Goal: Task Accomplishment & Management: Manage account settings

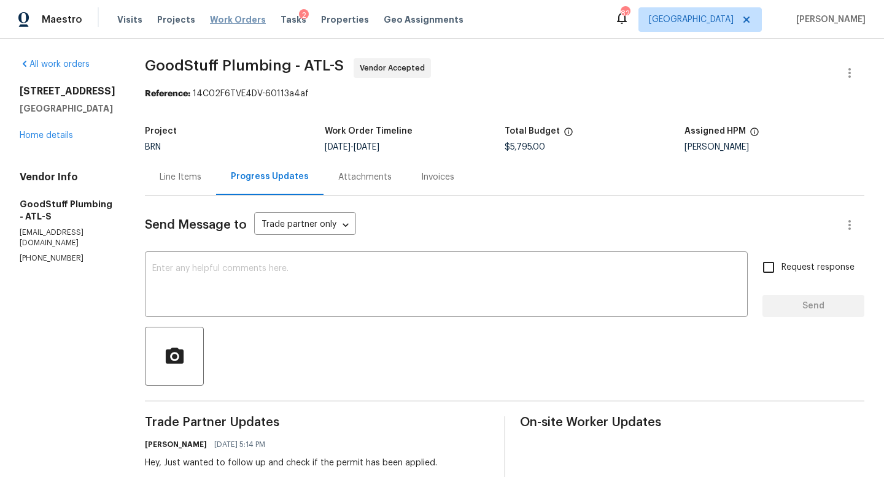
click at [228, 21] on span "Work Orders" at bounding box center [238, 19] width 56 height 12
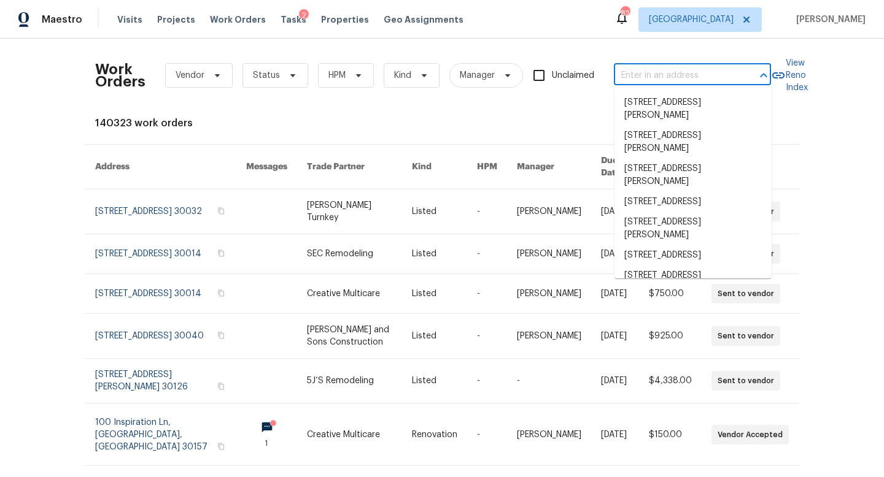
click at [661, 73] on input "text" at bounding box center [675, 75] width 123 height 19
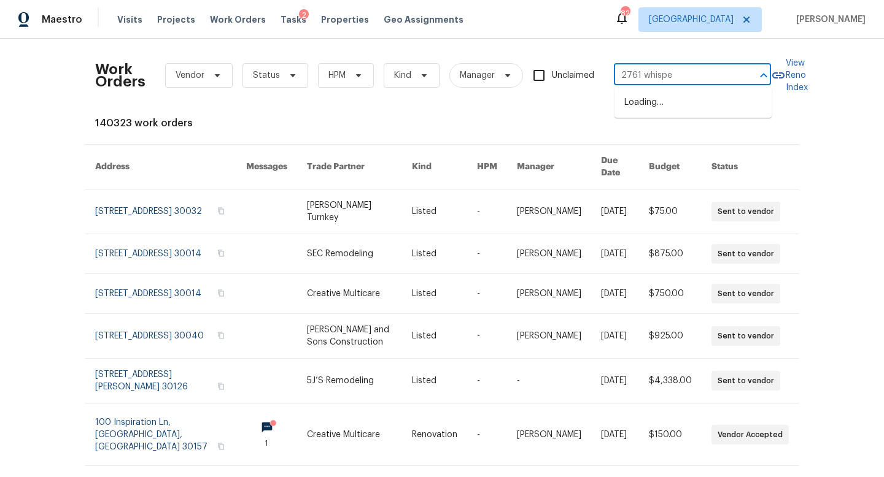
type input "2761 whisper"
click at [679, 106] on li "[STREET_ADDRESS]" at bounding box center [692, 103] width 157 height 20
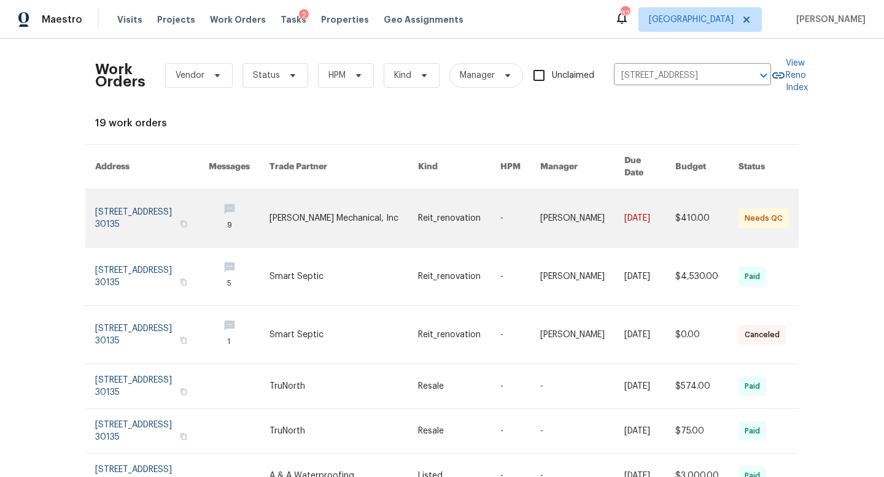
click at [193, 206] on link at bounding box center [152, 219] width 114 height 58
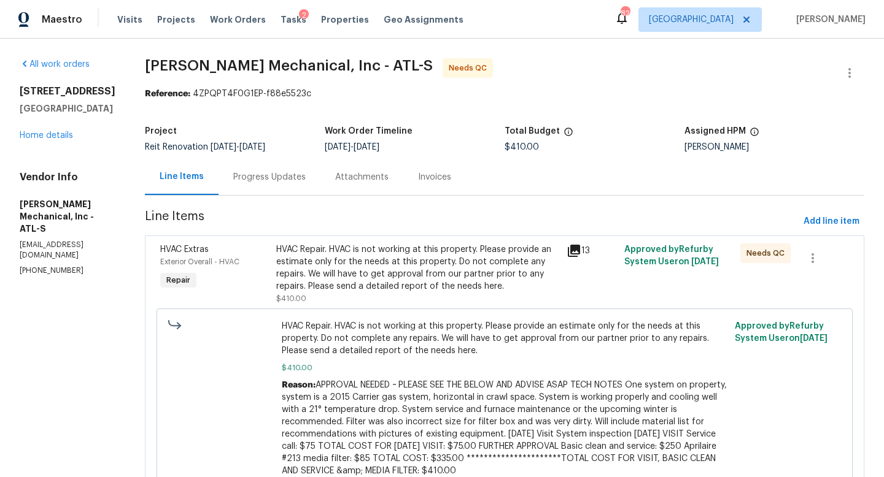
click at [301, 177] on div "Progress Updates" at bounding box center [269, 177] width 72 height 12
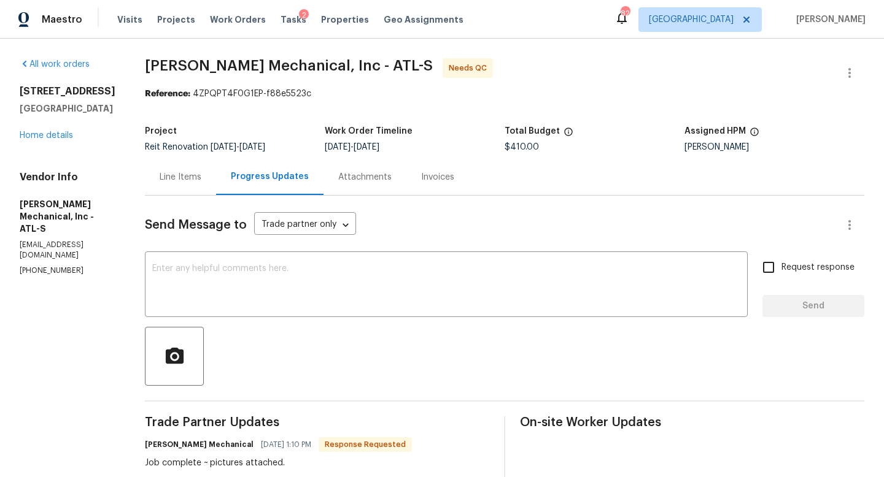
click at [215, 170] on div "Line Items" at bounding box center [180, 177] width 71 height 36
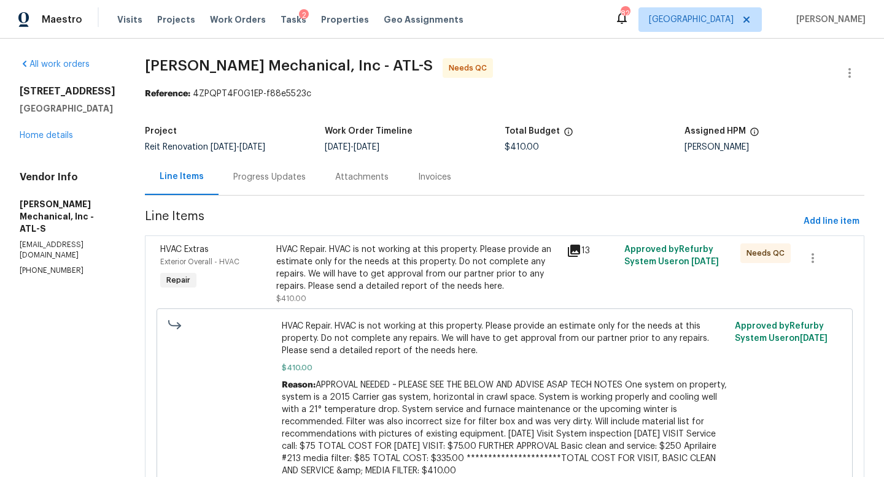
click at [280, 178] on div "Progress Updates" at bounding box center [269, 177] width 72 height 12
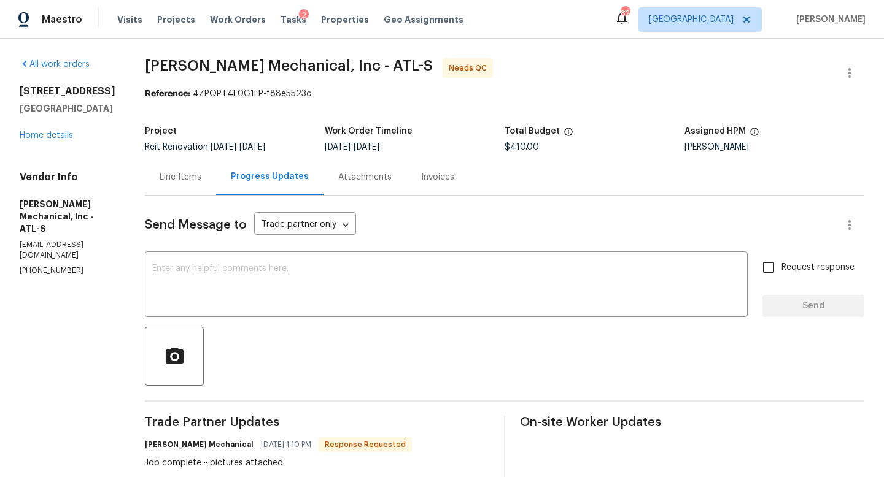
click at [391, 177] on div "Attachments" at bounding box center [364, 177] width 53 height 12
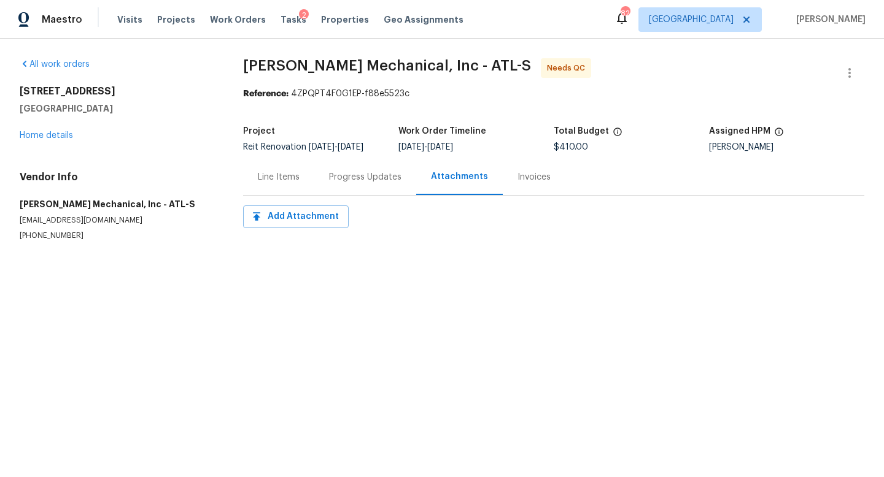
click at [293, 181] on div "Line Items" at bounding box center [279, 177] width 42 height 12
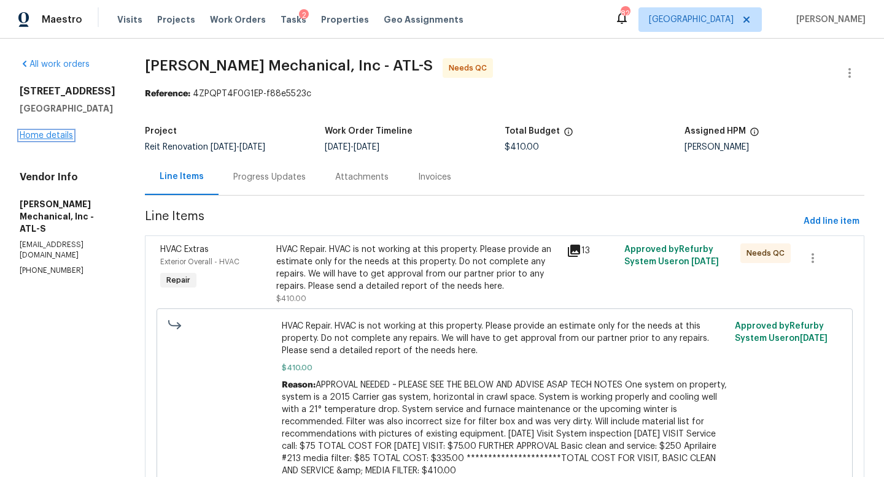
click at [68, 136] on link "Home details" at bounding box center [46, 135] width 53 height 9
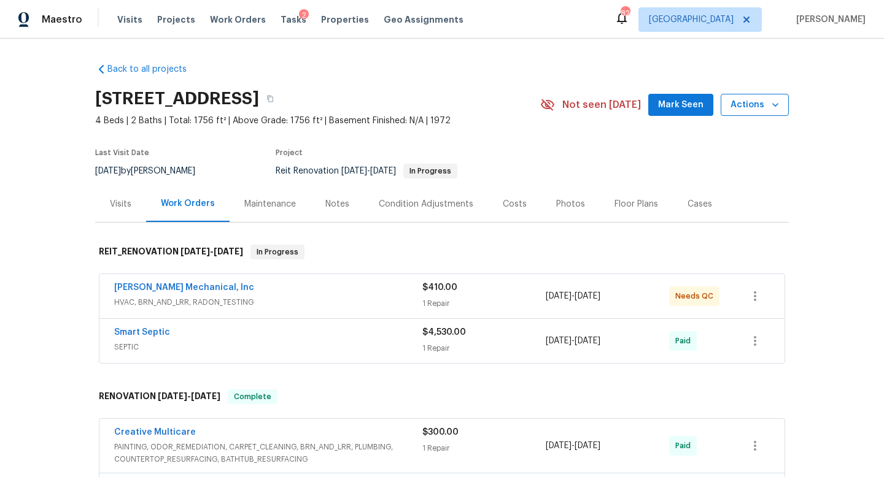
click at [755, 107] on span "Actions" at bounding box center [754, 105] width 48 height 15
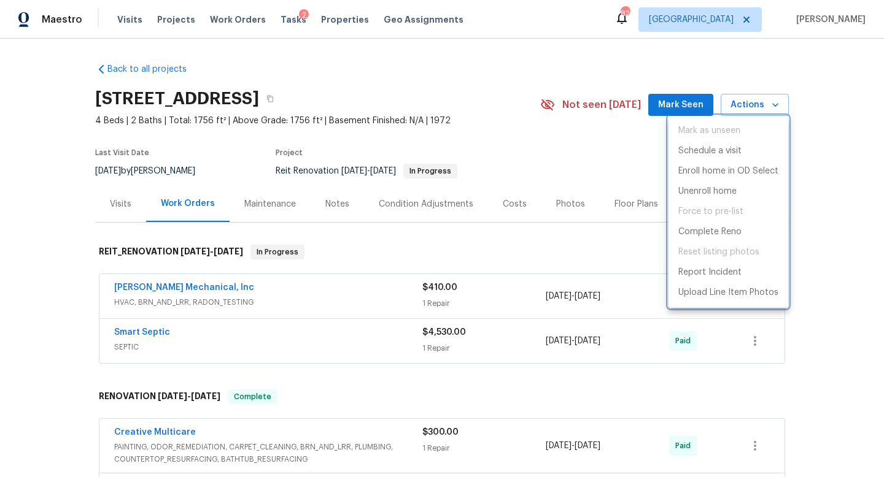
click at [872, 121] on div at bounding box center [442, 238] width 884 height 477
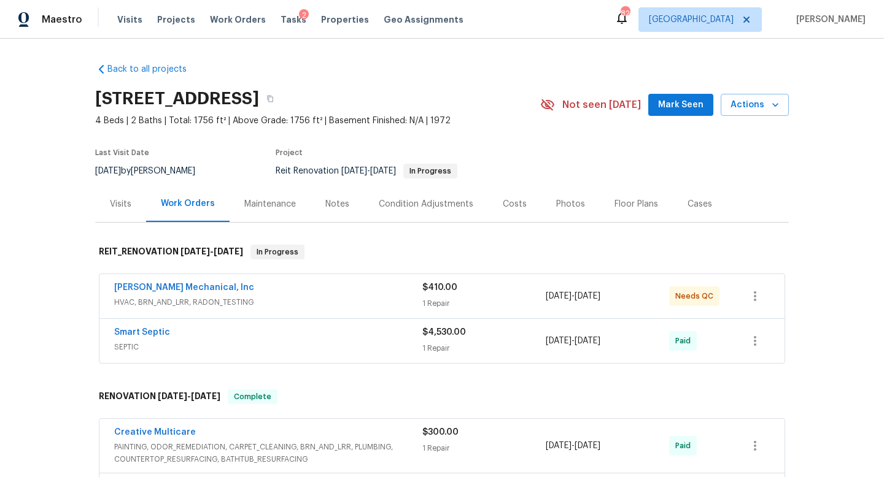
click at [627, 210] on div "Floor Plans" at bounding box center [635, 204] width 73 height 36
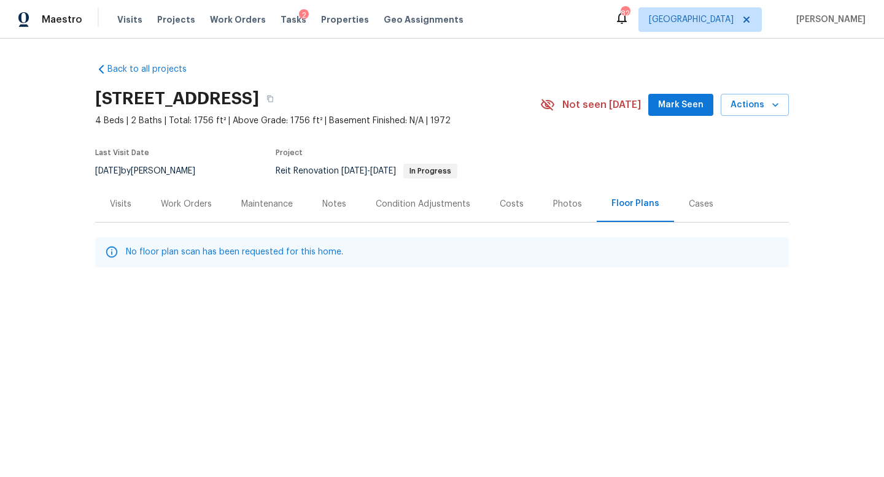
click at [568, 213] on div "Photos" at bounding box center [567, 204] width 58 height 36
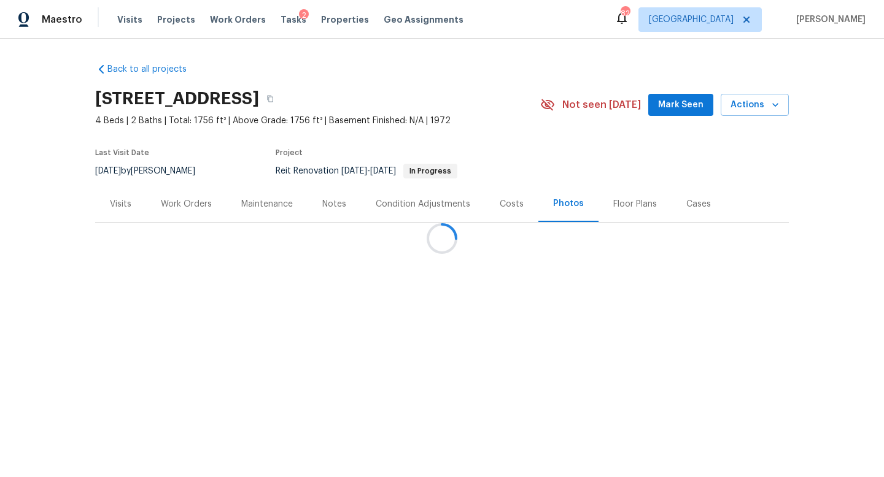
click at [501, 206] on div at bounding box center [442, 238] width 884 height 477
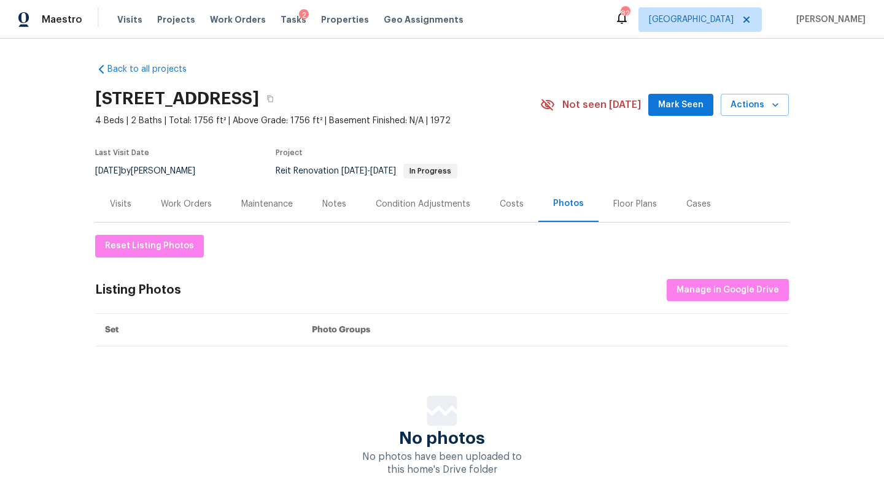
click at [510, 204] on div "Costs" at bounding box center [511, 204] width 24 height 12
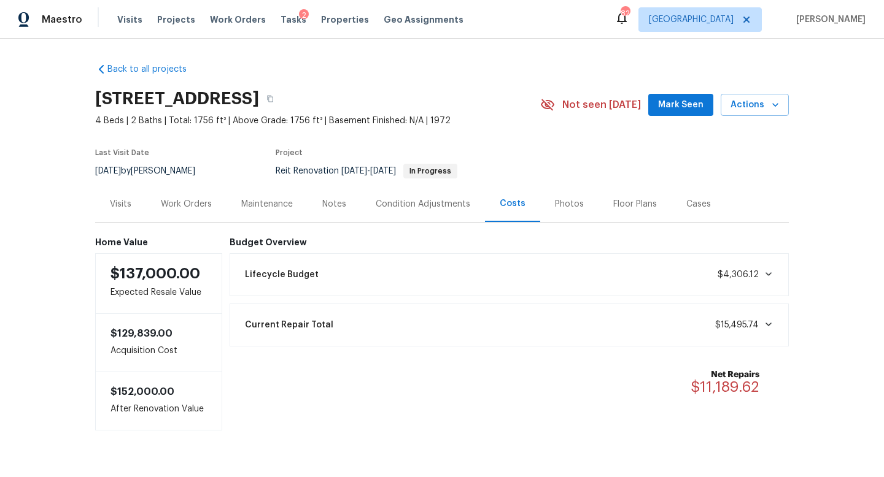
click at [459, 204] on div "Condition Adjustments" at bounding box center [423, 204] width 94 height 12
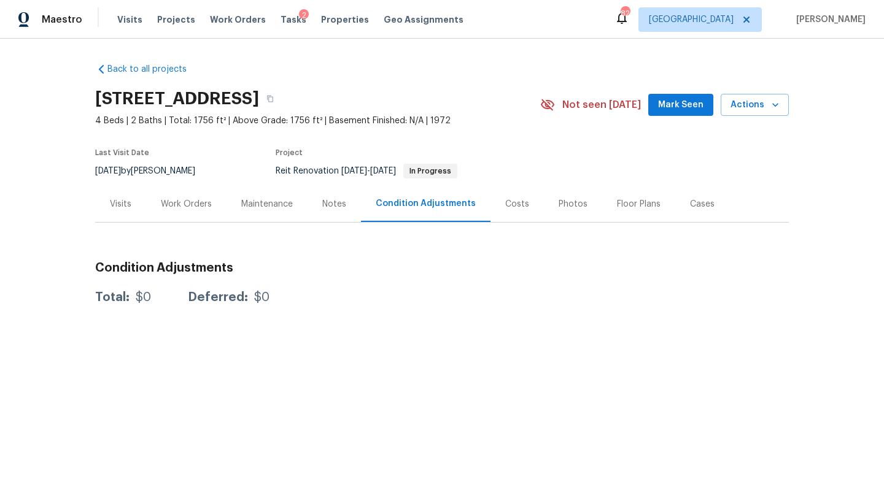
click at [329, 206] on div "Notes" at bounding box center [334, 204] width 24 height 12
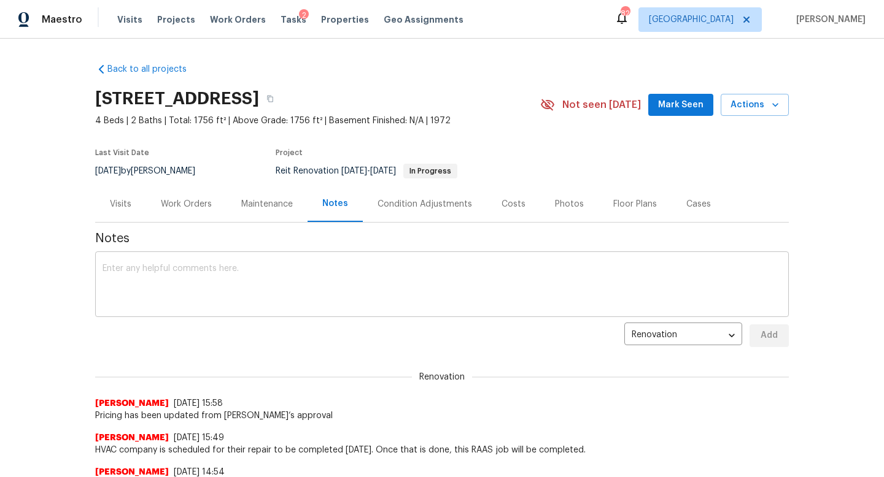
click at [232, 302] on textarea at bounding box center [441, 285] width 679 height 43
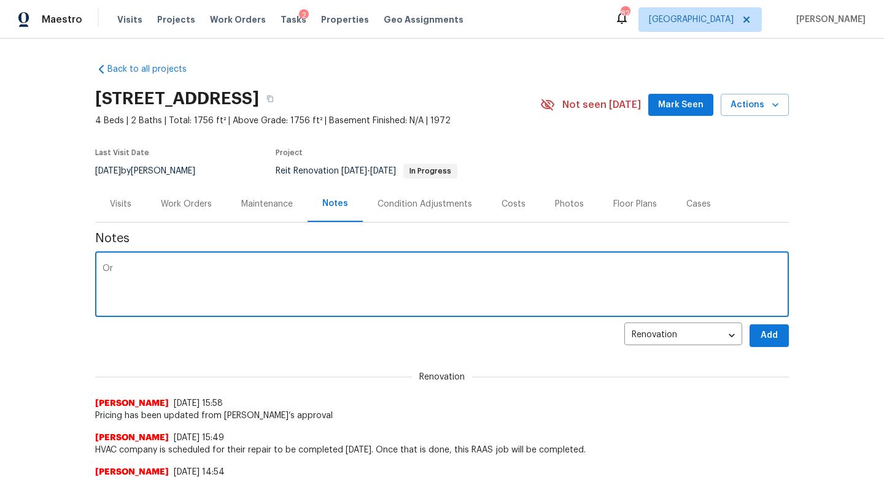
type textarea "O"
type textarea "Project is completed."
click at [757, 331] on button "Add" at bounding box center [768, 336] width 39 height 23
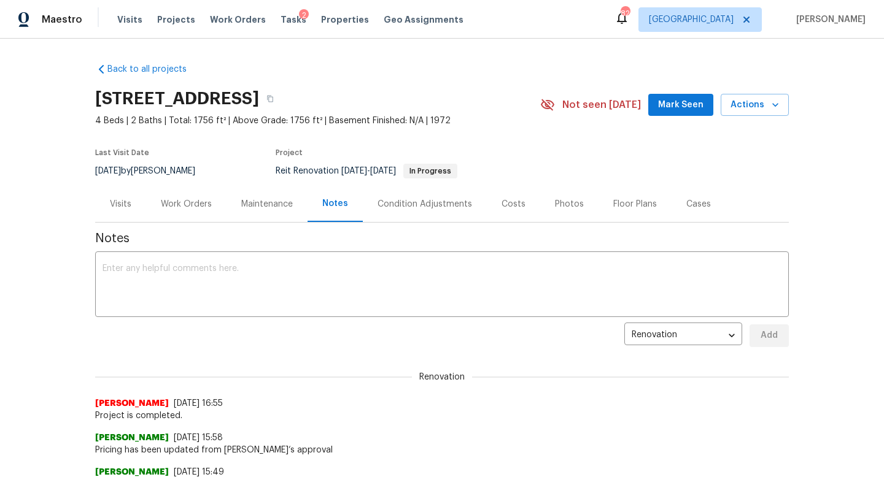
click at [114, 206] on div "Visits" at bounding box center [120, 204] width 21 height 12
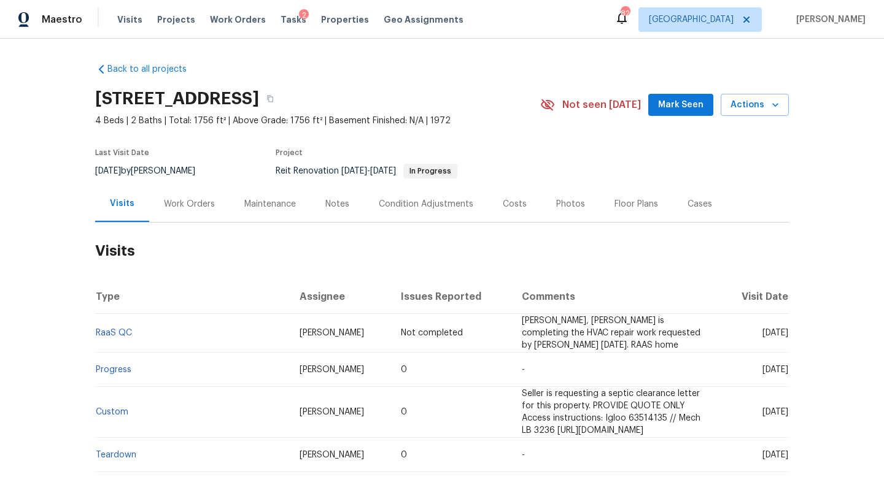
click at [181, 201] on div "Work Orders" at bounding box center [189, 204] width 51 height 12
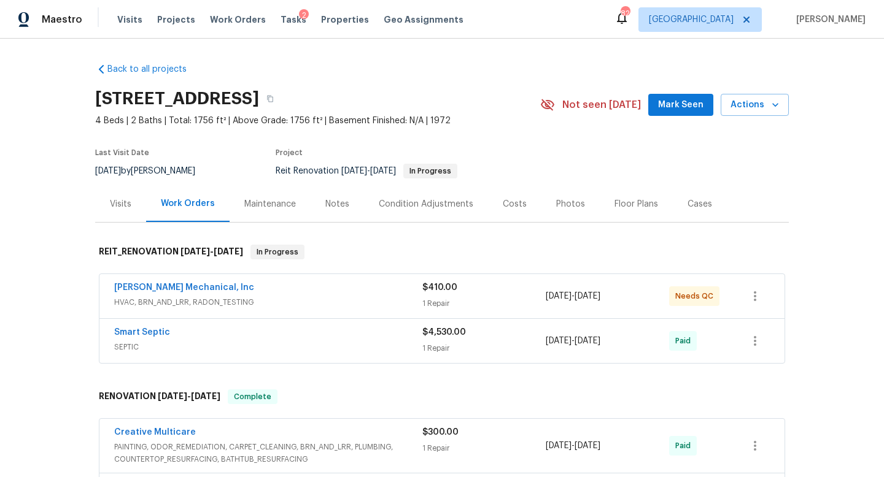
click at [115, 217] on div "Visits" at bounding box center [120, 204] width 51 height 36
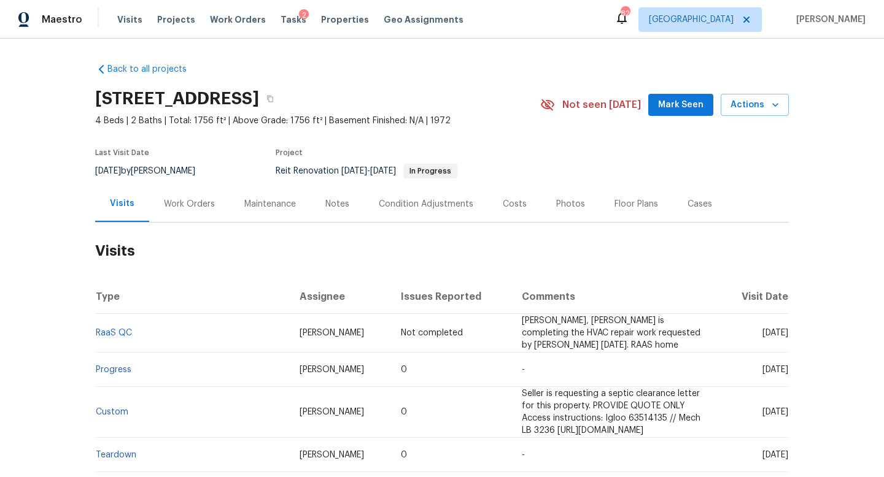
click at [202, 206] on div "Work Orders" at bounding box center [189, 204] width 51 height 12
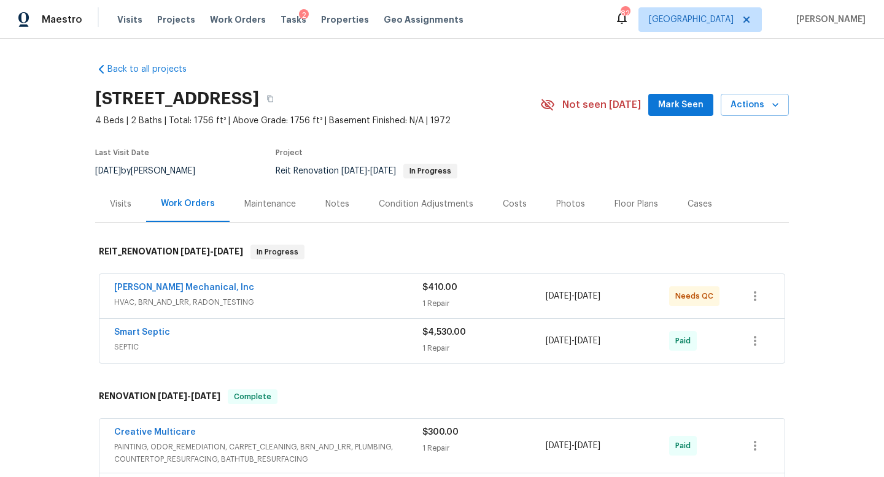
click at [520, 284] on div "$410.00" at bounding box center [483, 288] width 123 height 12
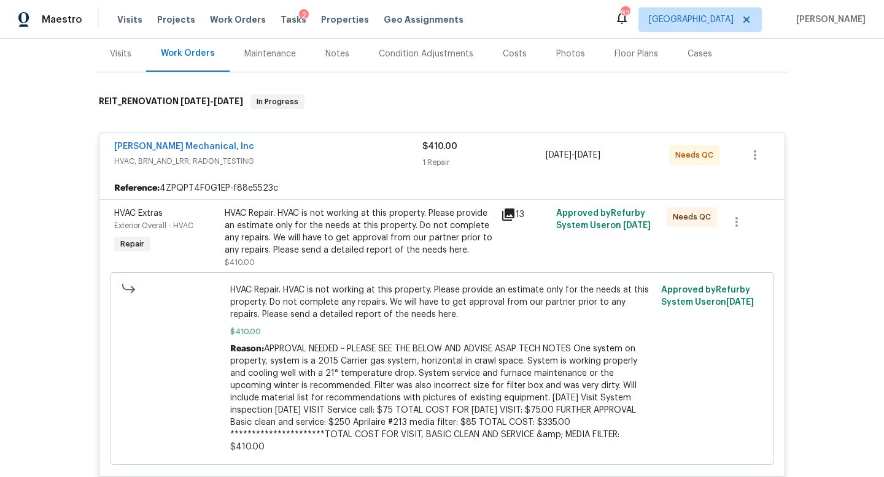
scroll to position [153, 0]
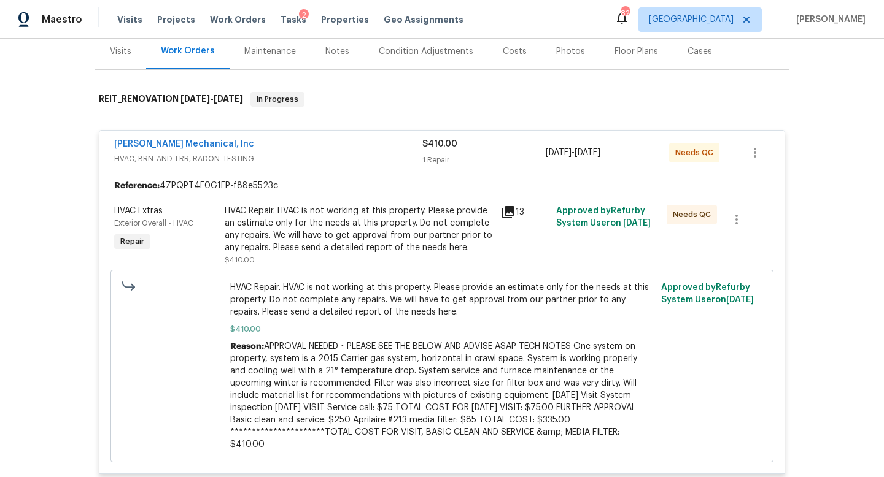
click at [397, 234] on div "HVAC Repair. HVAC is not working at this property. Please provide an estimate o…" at bounding box center [359, 229] width 269 height 49
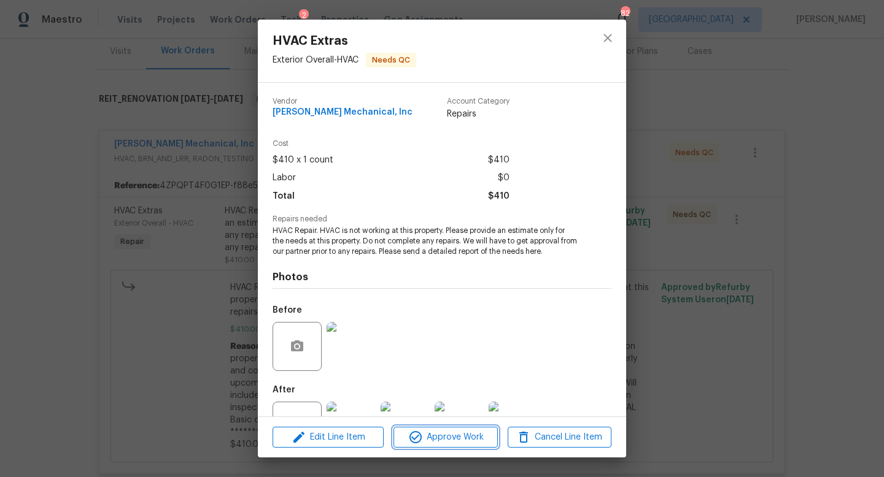
click at [437, 440] on span "Approve Work" at bounding box center [445, 437] width 96 height 15
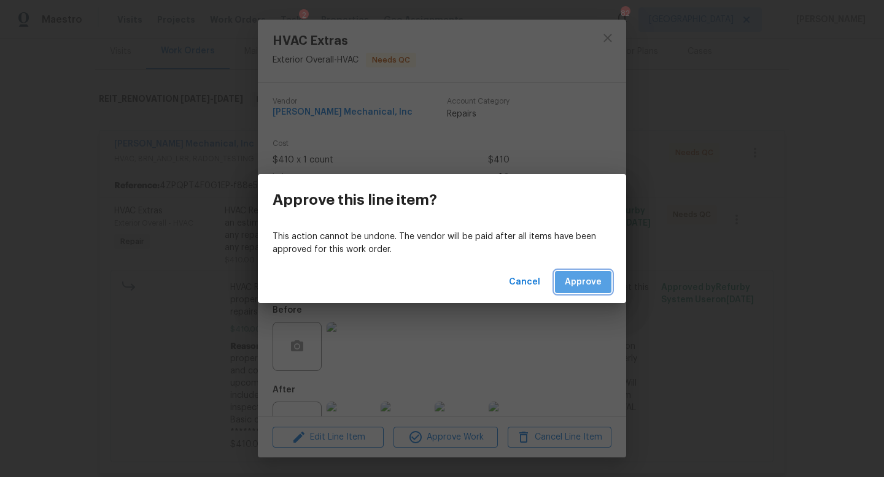
click at [575, 288] on span "Approve" at bounding box center [582, 282] width 37 height 15
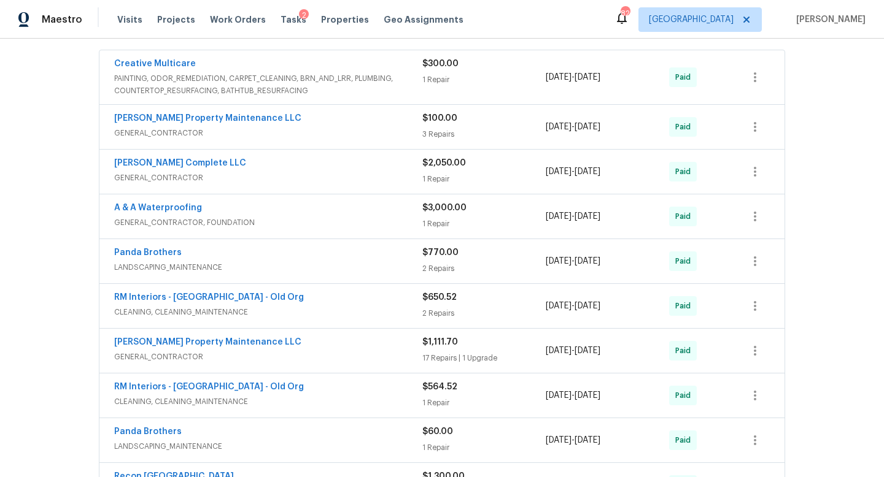
scroll to position [0, 0]
